Goal: Information Seeking & Learning: Learn about a topic

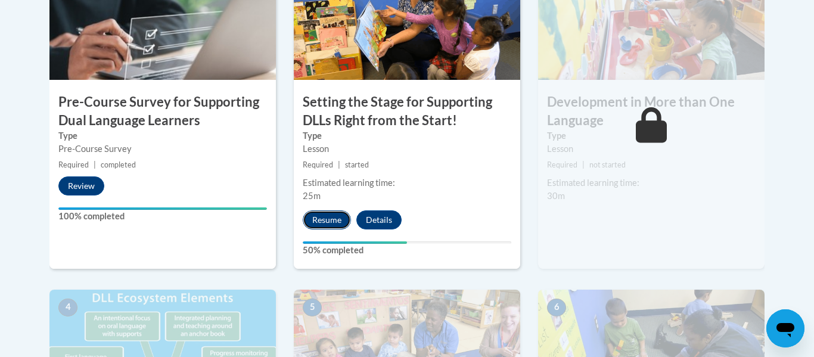
click at [324, 217] on button "Resume" at bounding box center [327, 219] width 48 height 19
